Goal: Task Accomplishment & Management: Complete application form

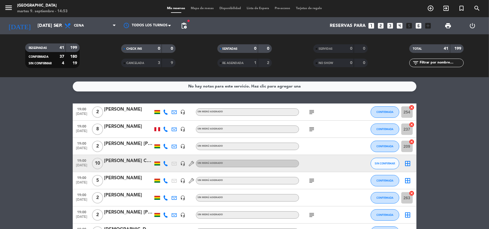
click at [128, 162] on div "[PERSON_NAME] Cores" at bounding box center [128, 161] width 49 height 7
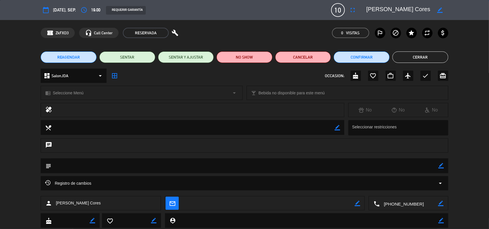
scroll to position [16, 0]
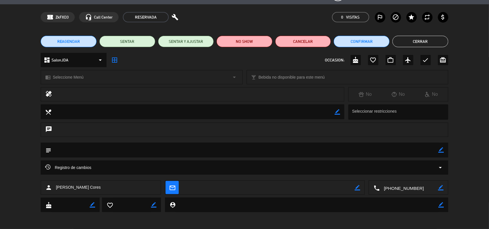
click at [443, 149] on icon "border_color" at bounding box center [441, 150] width 5 height 5
click at [157, 152] on textarea at bounding box center [244, 150] width 387 height 15
type textarea "c"
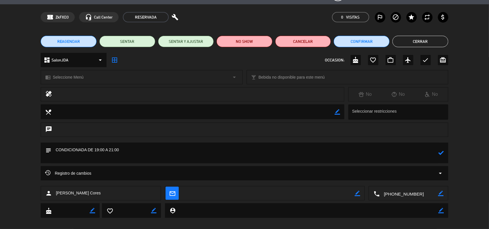
click at [443, 154] on icon at bounding box center [441, 152] width 5 height 5
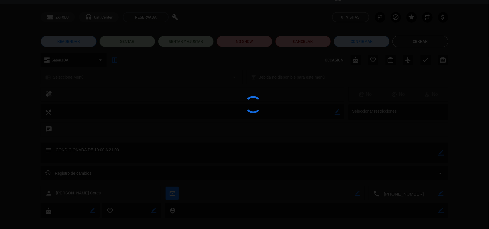
type textarea "CONDICIONADA DE 19:00 A 21:00"
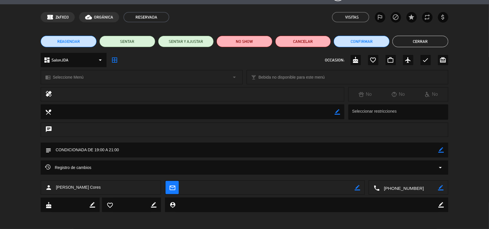
click at [412, 40] on button "Cerrar" at bounding box center [420, 41] width 56 height 11
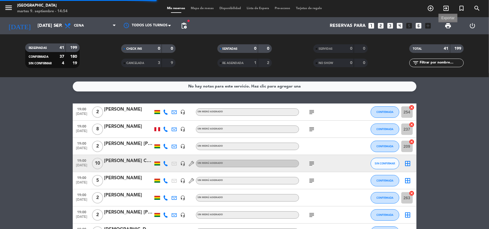
click at [450, 27] on span "print" at bounding box center [448, 25] width 7 height 7
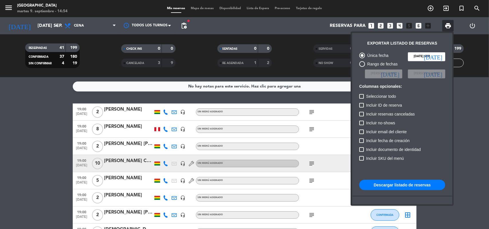
click at [388, 188] on button "Descargar listado de reservas" at bounding box center [402, 185] width 86 height 10
click at [24, 129] on div at bounding box center [244, 114] width 489 height 229
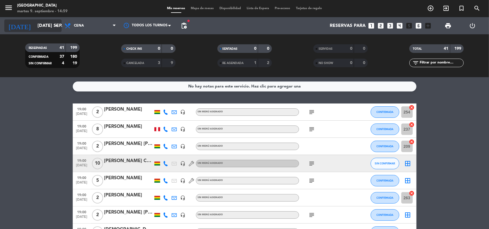
click at [48, 23] on input "[DATE] sep." at bounding box center [65, 25] width 60 height 11
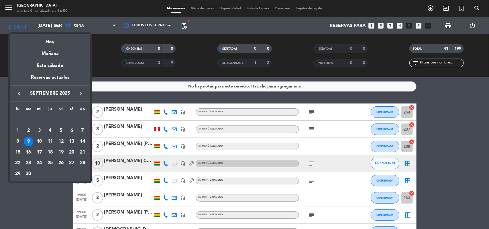
click at [72, 144] on div "13" at bounding box center [72, 142] width 10 height 10
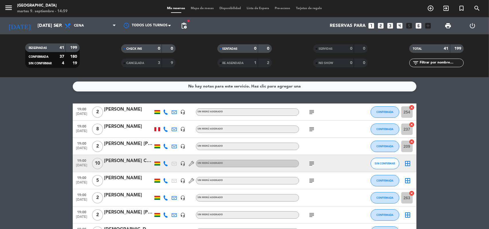
type input "sáb. [DATE]"
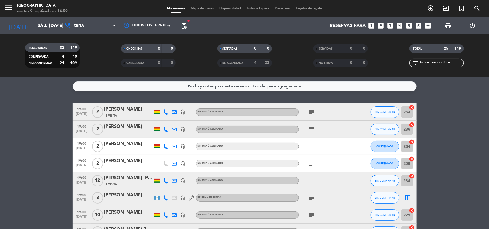
scroll to position [36, 0]
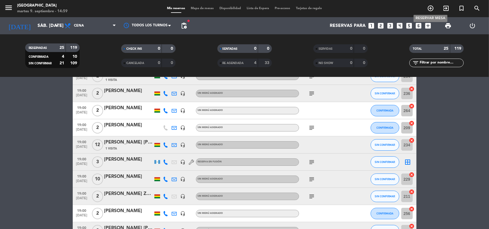
click at [429, 8] on icon "add_circle_outline" at bounding box center [430, 8] width 7 height 7
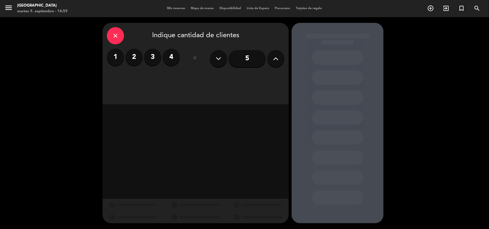
click at [280, 63] on button at bounding box center [275, 58] width 17 height 17
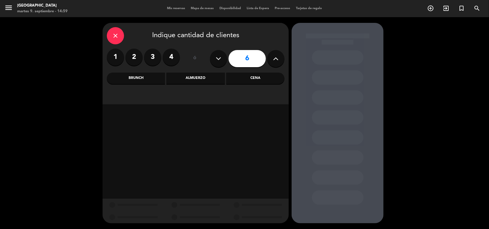
click at [279, 62] on button at bounding box center [275, 58] width 17 height 17
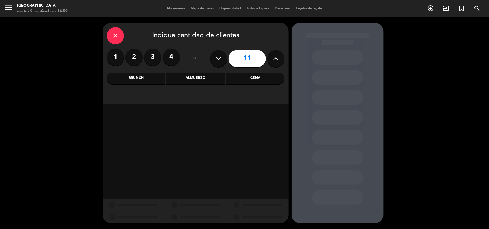
click at [279, 62] on button at bounding box center [275, 58] width 17 height 17
click at [219, 58] on icon at bounding box center [218, 58] width 5 height 9
type input "12"
click at [247, 78] on div "Cena" at bounding box center [255, 78] width 58 height 11
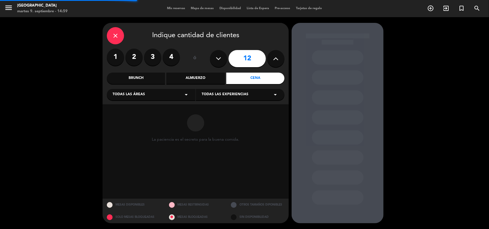
click at [242, 93] on span "Todas las experiencias" at bounding box center [225, 95] width 47 height 6
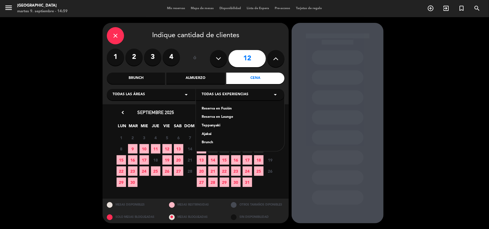
click at [229, 109] on div "Reserva en Fusión" at bounding box center [240, 109] width 77 height 6
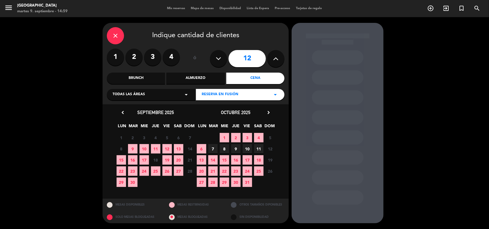
click at [179, 151] on span "13" at bounding box center [178, 148] width 9 height 9
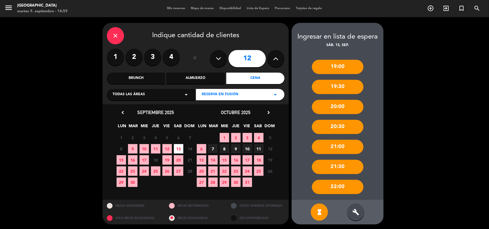
click at [352, 213] on div "build" at bounding box center [355, 212] width 17 height 17
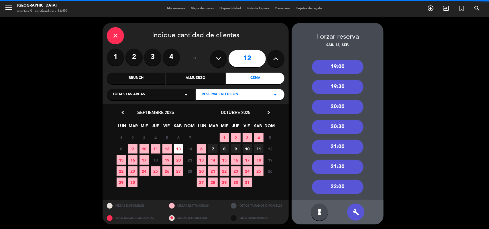
click at [333, 107] on div "20:00" at bounding box center [338, 107] width 52 height 14
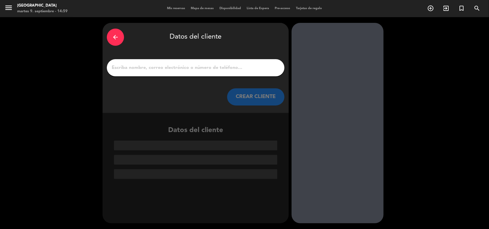
click at [224, 68] on input "1" at bounding box center [195, 68] width 169 height 8
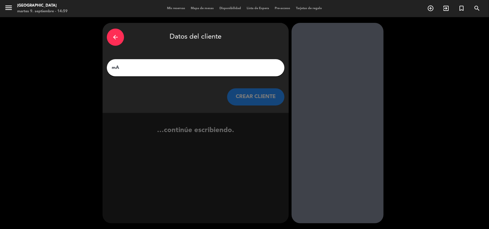
type input "m"
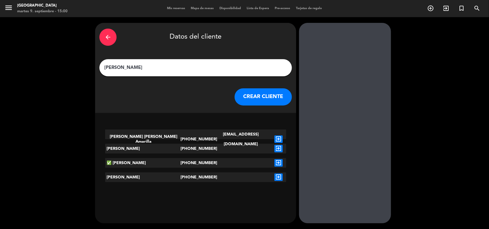
type input "[PERSON_NAME]"
click at [252, 93] on button "CREAR CLIENTE" at bounding box center [263, 97] width 57 height 17
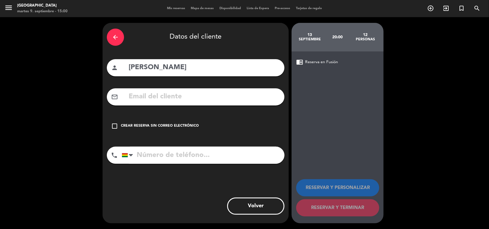
click at [181, 150] on input "tel" at bounding box center [203, 155] width 163 height 17
type input "78467426"
click at [155, 127] on div "Crear reserva sin correo electrónico" at bounding box center [160, 126] width 78 height 6
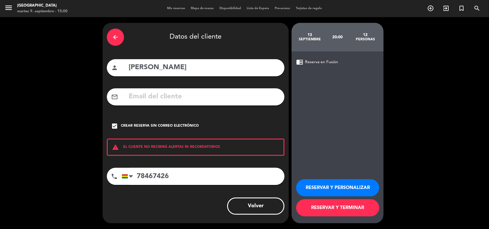
click at [353, 188] on button "RESERVAR Y PERSONALIZAR" at bounding box center [337, 188] width 83 height 17
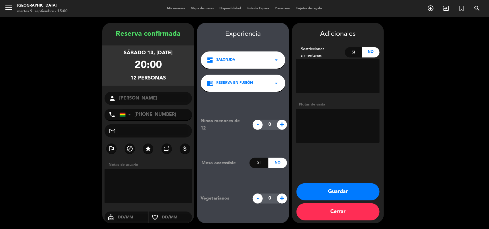
click at [328, 120] on textarea at bounding box center [337, 126] width 83 height 34
type textarea "reserva de [PERSON_NAME]"
click at [356, 192] on button "Guardar" at bounding box center [338, 192] width 83 height 17
